Goal: Book appointment/travel/reservation

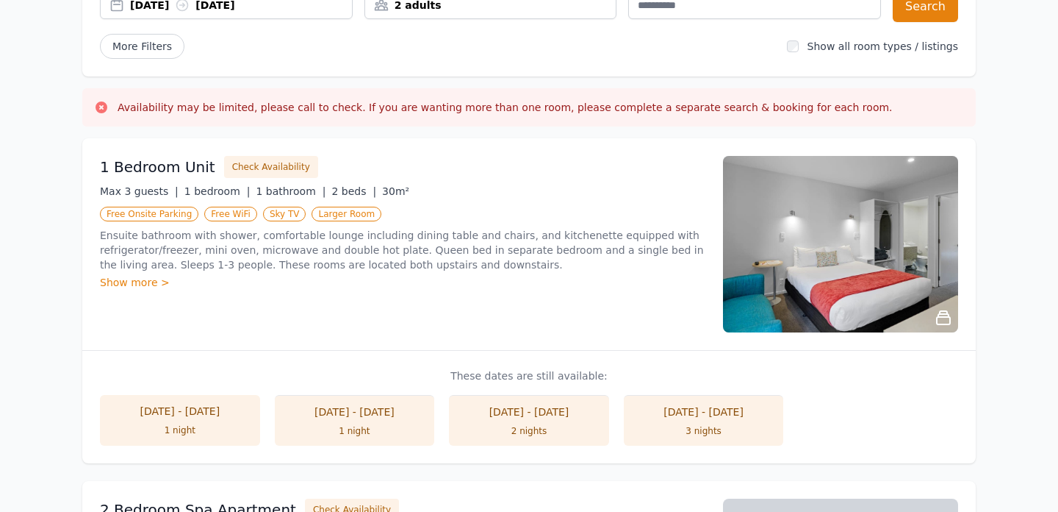
scroll to position [185, 0]
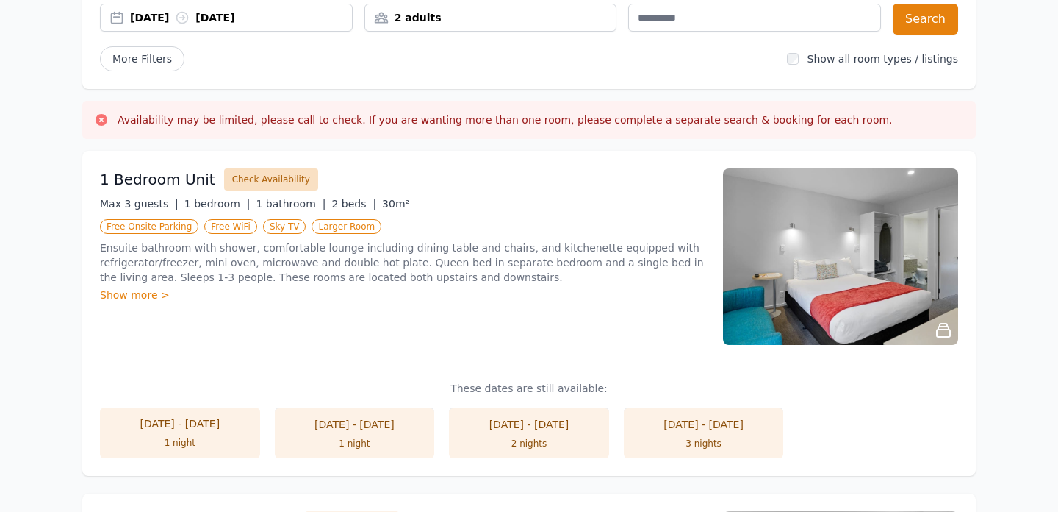
click at [238, 182] on button "Check Availability" at bounding box center [271, 179] width 94 height 22
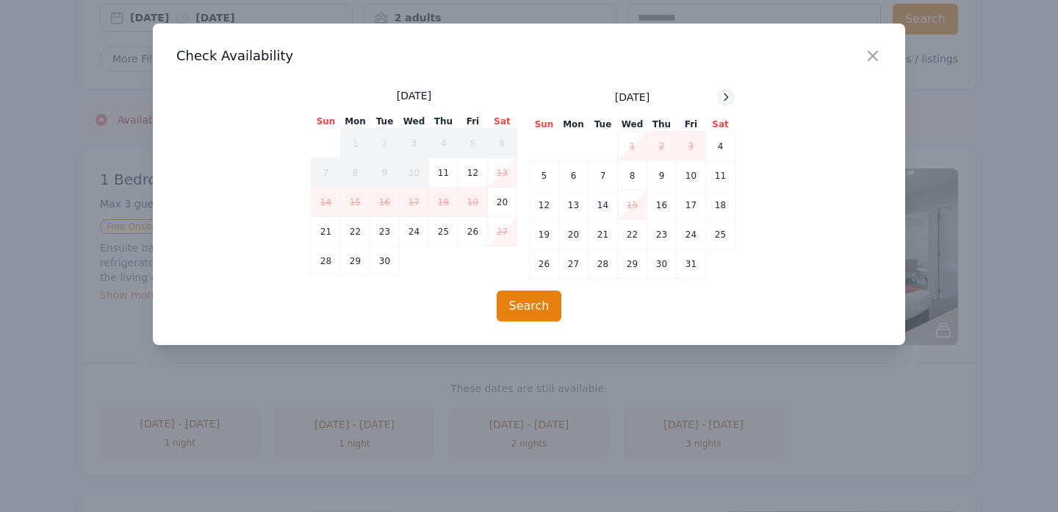
click at [719, 94] on div at bounding box center [726, 97] width 18 height 18
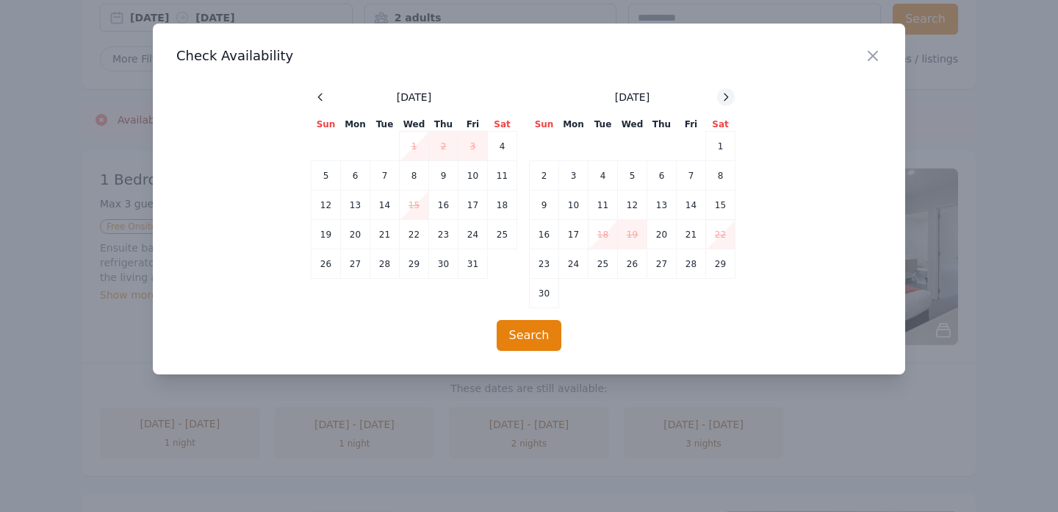
click at [719, 94] on div at bounding box center [726, 97] width 18 height 18
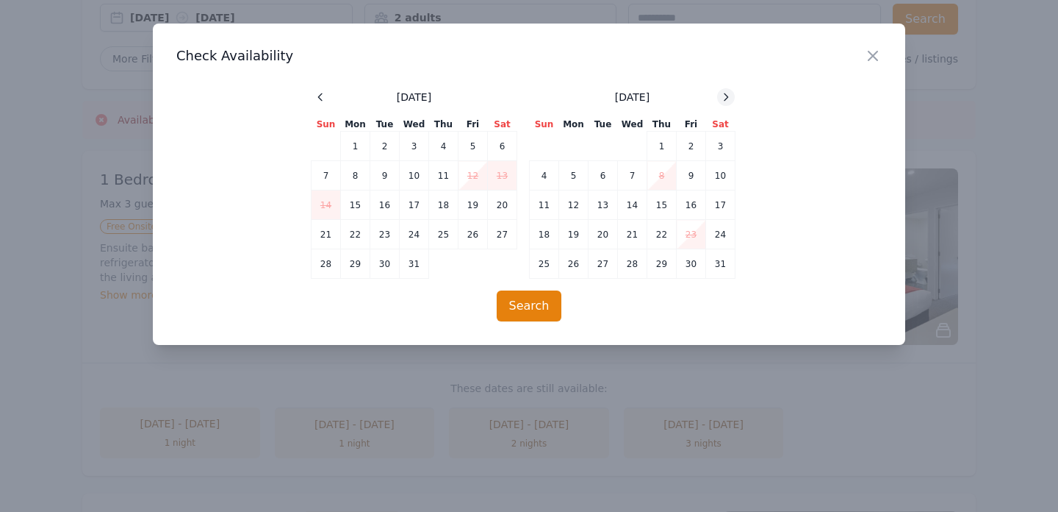
click at [719, 94] on div at bounding box center [726, 97] width 18 height 18
click at [725, 100] on icon at bounding box center [727, 96] width 4 height 7
click at [873, 59] on icon "button" at bounding box center [873, 56] width 18 height 18
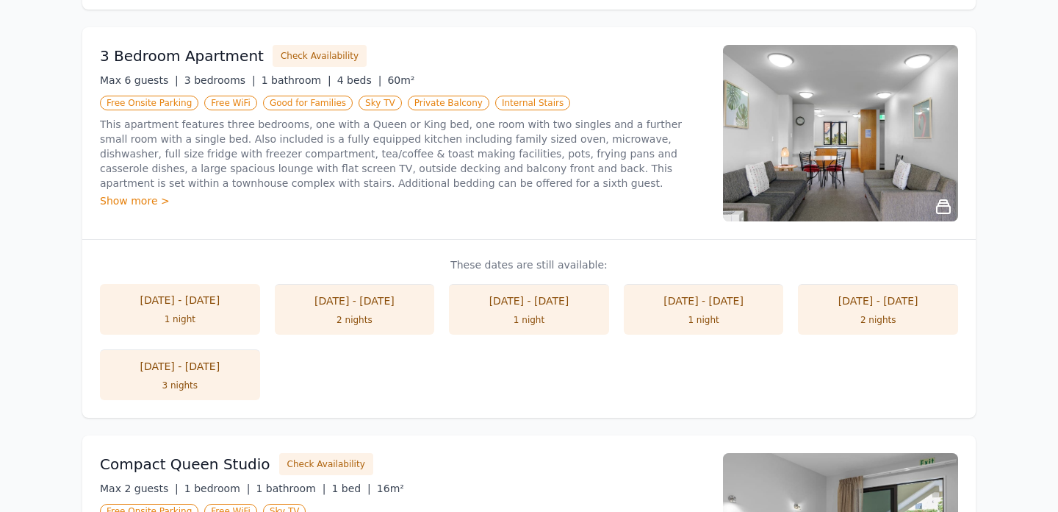
scroll to position [1044, 0]
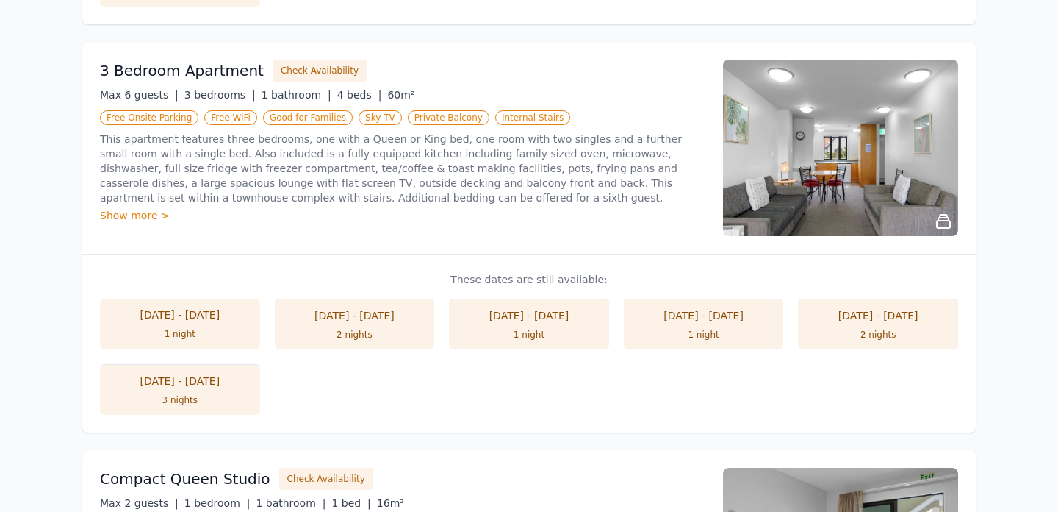
click at [315, 412] on ul "[DATE] - [DATE] 1 night [DATE] - [DATE] 2 nights [DATE] - [DATE] 1 night [DATE]…" at bounding box center [529, 356] width 859 height 116
click at [342, 326] on li "[DATE] - [DATE] 2 nights" at bounding box center [355, 323] width 160 height 51
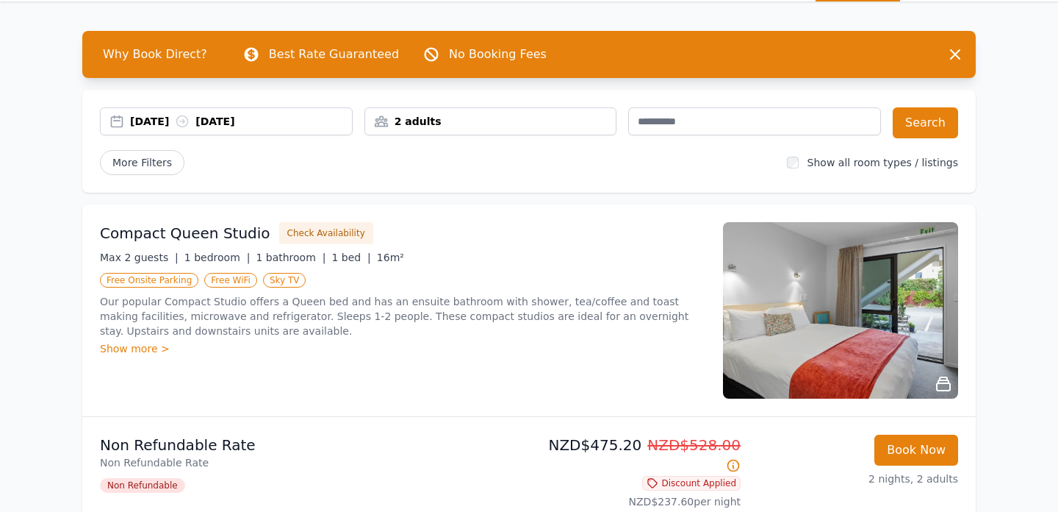
scroll to position [64, 0]
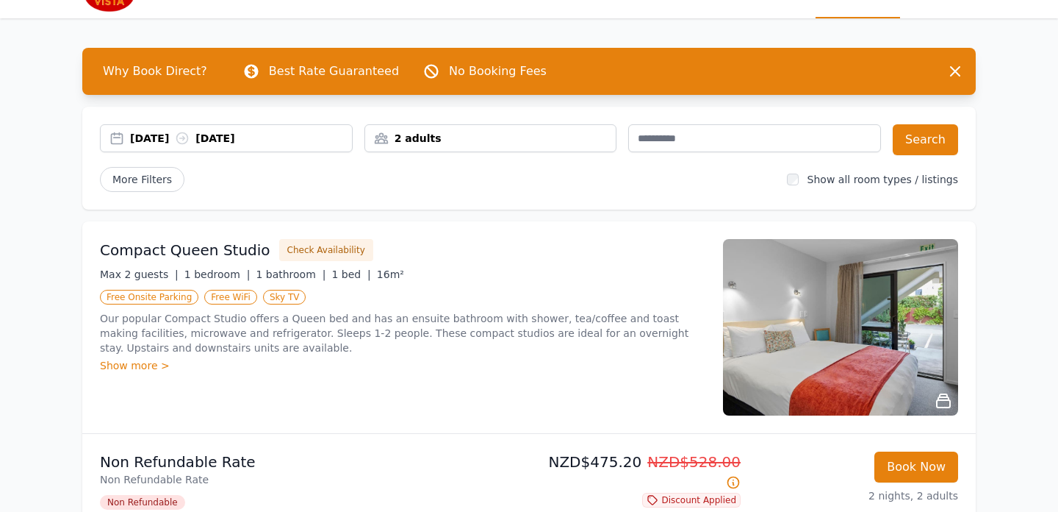
click at [436, 133] on div "2 adults" at bounding box center [490, 138] width 251 height 15
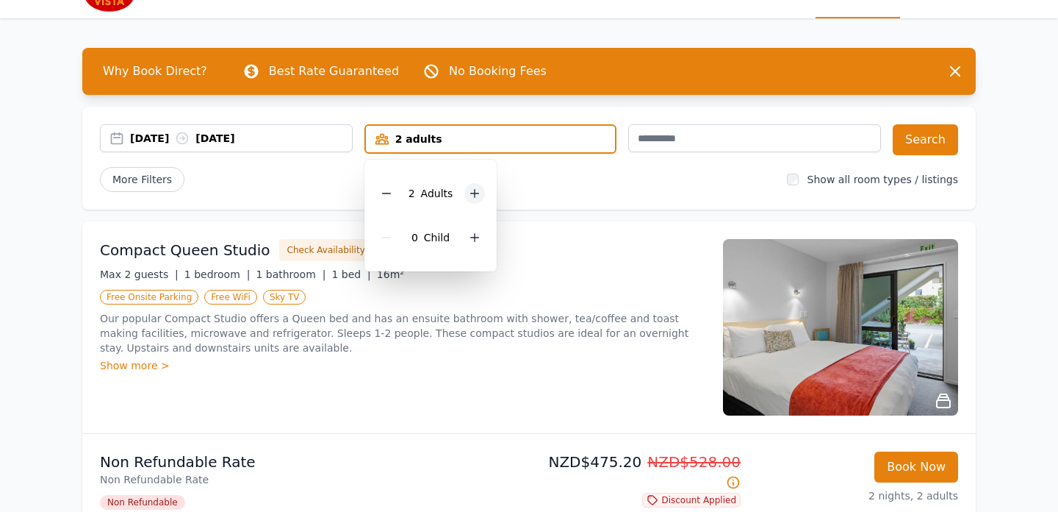
click at [468, 201] on div at bounding box center [475, 193] width 21 height 21
click at [910, 136] on button "Search" at bounding box center [925, 139] width 65 height 31
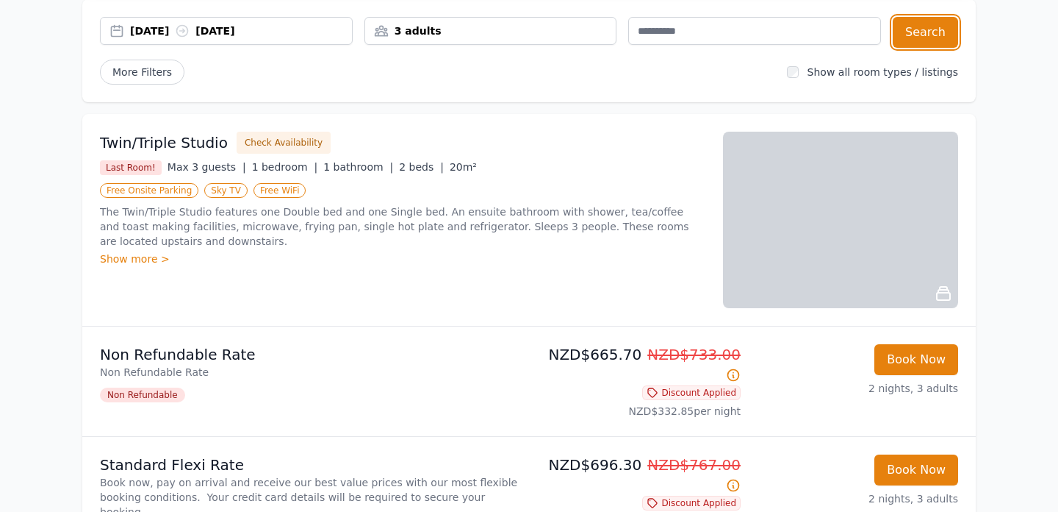
scroll to position [173, 0]
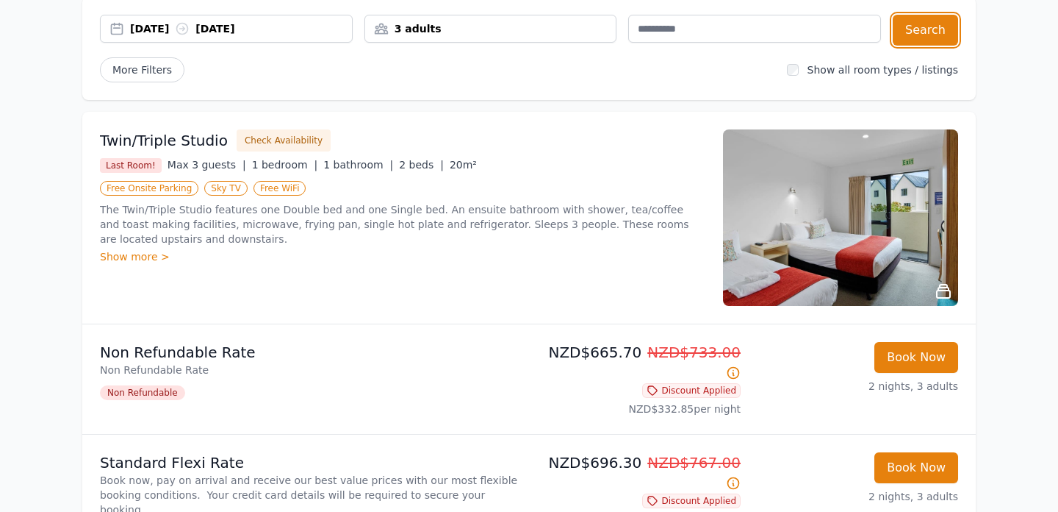
click at [187, 29] on div "[DATE] [DATE]" at bounding box center [241, 28] width 222 height 15
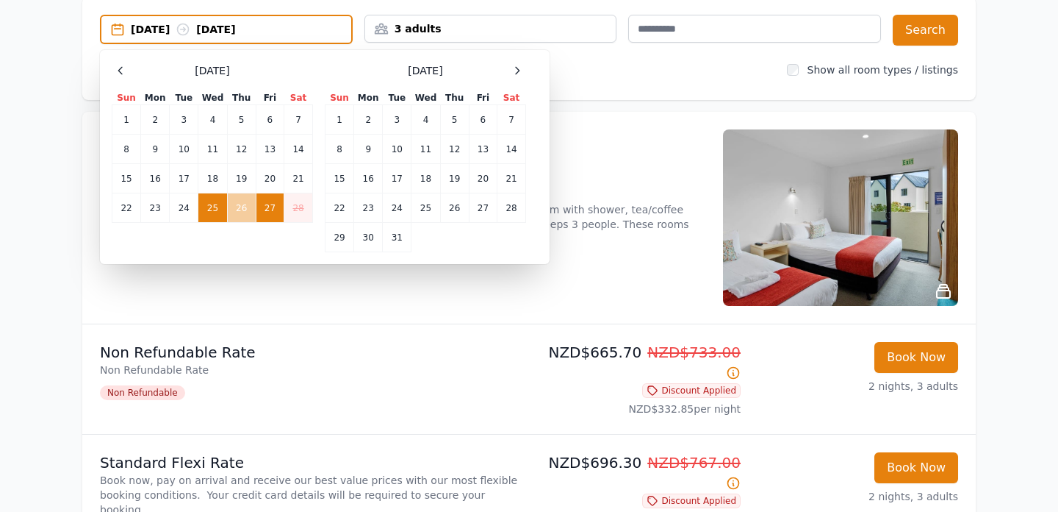
click at [241, 205] on td "26" at bounding box center [241, 207] width 29 height 29
click at [295, 204] on td "28" at bounding box center [298, 207] width 29 height 29
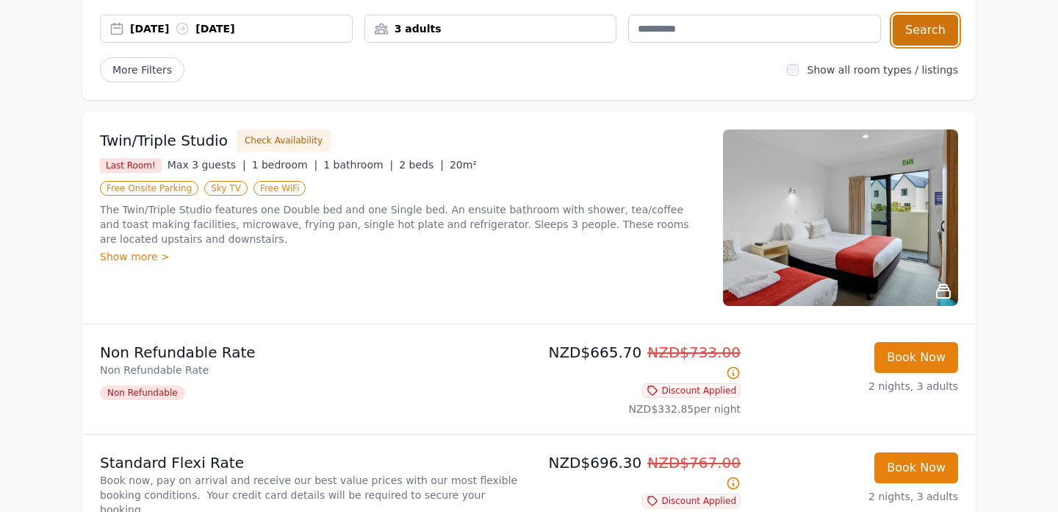
click at [927, 21] on button "Search" at bounding box center [925, 30] width 65 height 31
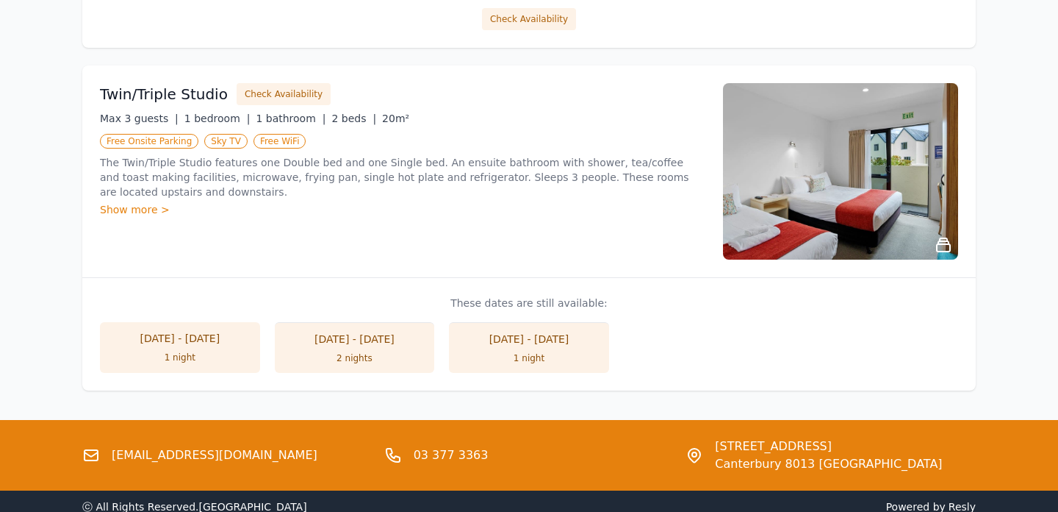
scroll to position [2110, 0]
